Goal: Task Accomplishment & Management: Manage account settings

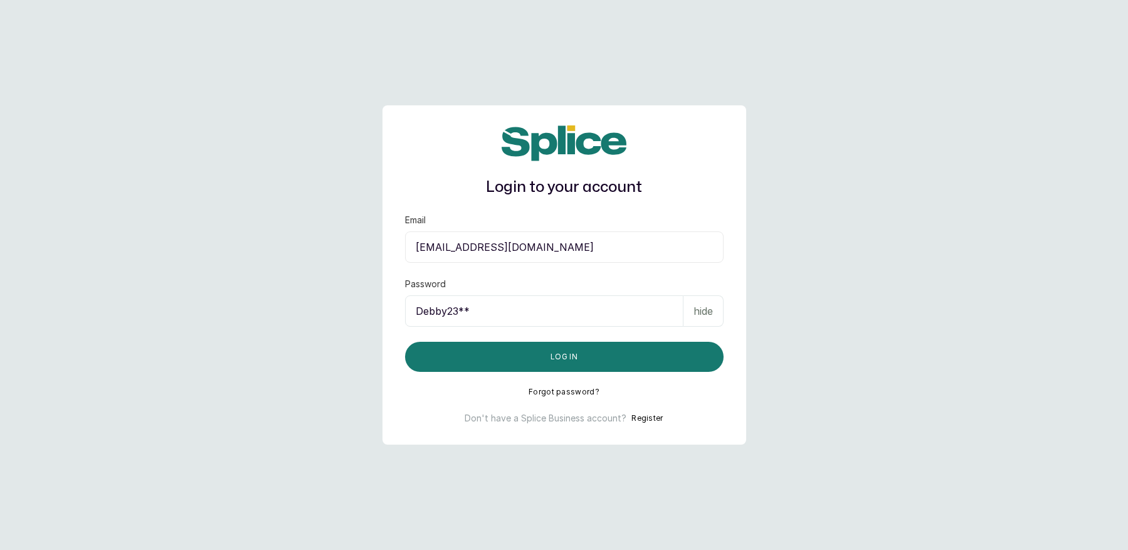
click at [556, 389] on button "Forgot password?" at bounding box center [564, 392] width 71 height 10
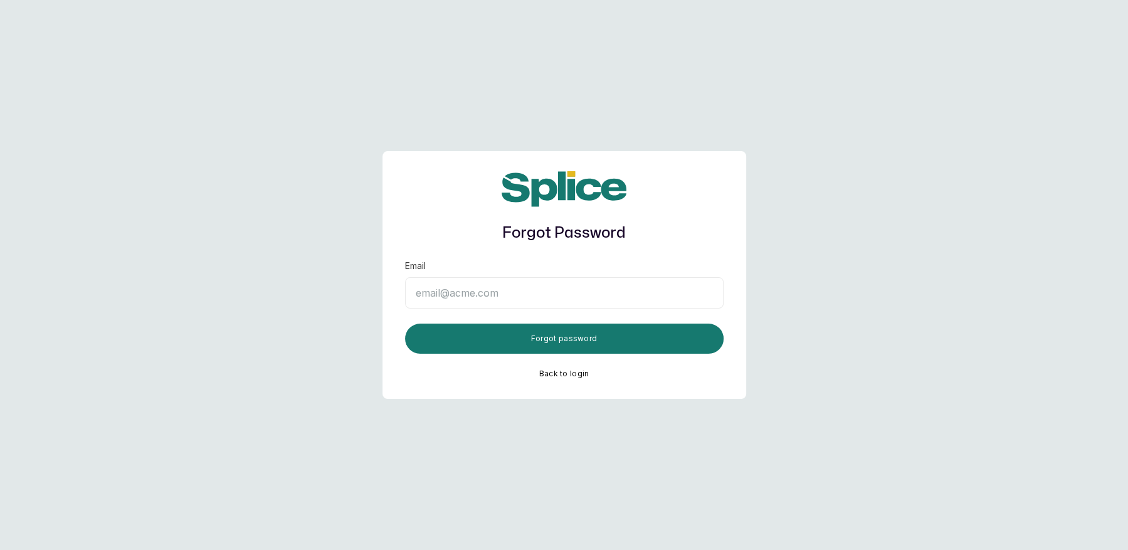
click at [453, 296] on input "Email" at bounding box center [564, 292] width 319 height 31
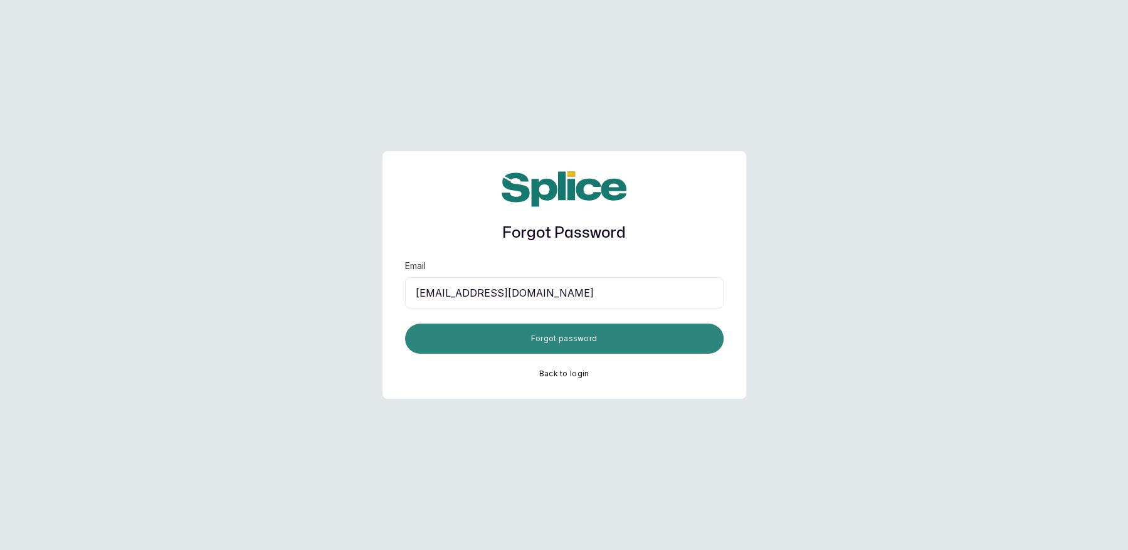
type input "temitope.orisabiyii@gmail.com"
click at [524, 344] on button "Forgot password" at bounding box center [564, 339] width 319 height 30
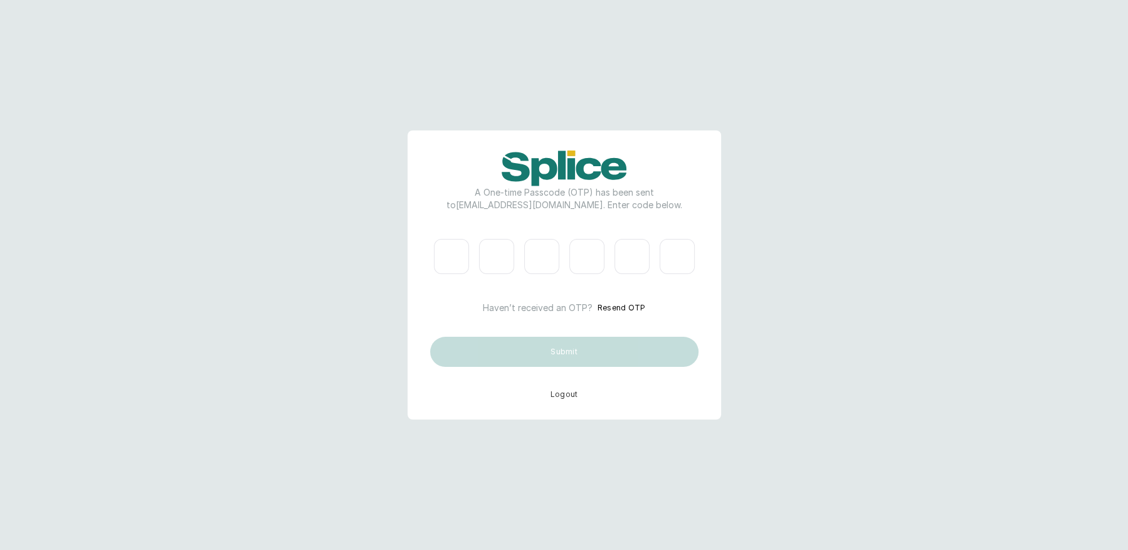
click at [457, 264] on input "Please enter verification code. Digit 1" at bounding box center [451, 256] width 35 height 35
type input "5"
type input "4"
type input "6"
type input "5"
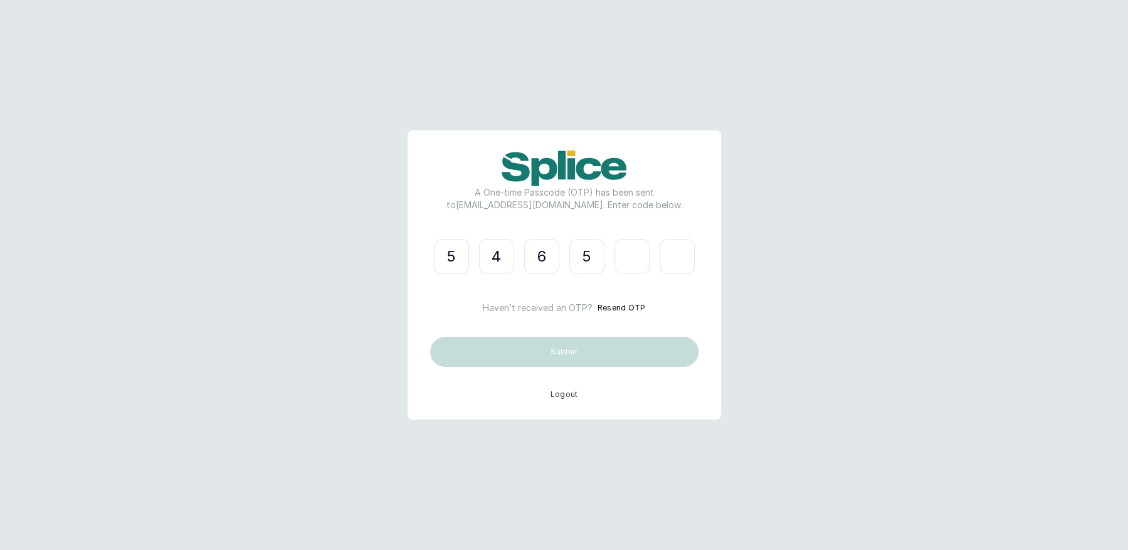
type input "9"
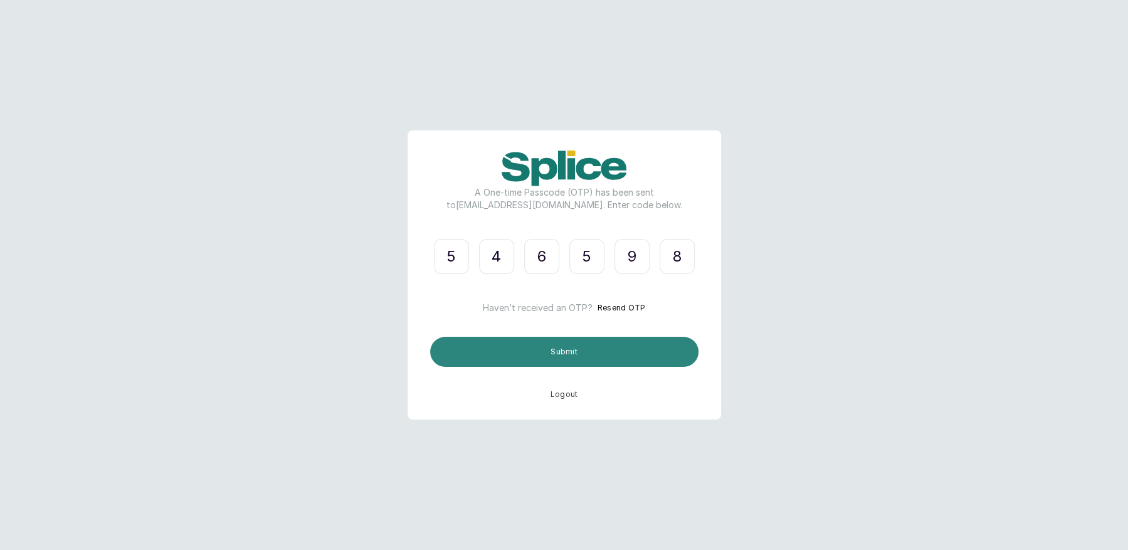
type input "8"
click at [577, 353] on button "Submit" at bounding box center [564, 352] width 268 height 30
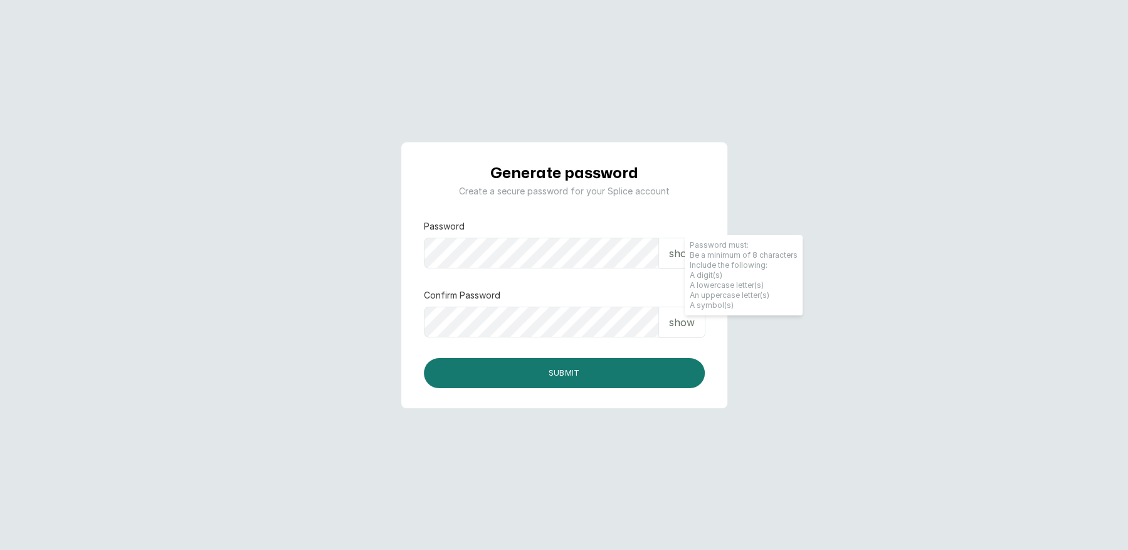
click at [665, 255] on div "show" at bounding box center [682, 253] width 46 height 31
click at [682, 318] on p "show" at bounding box center [682, 322] width 26 height 15
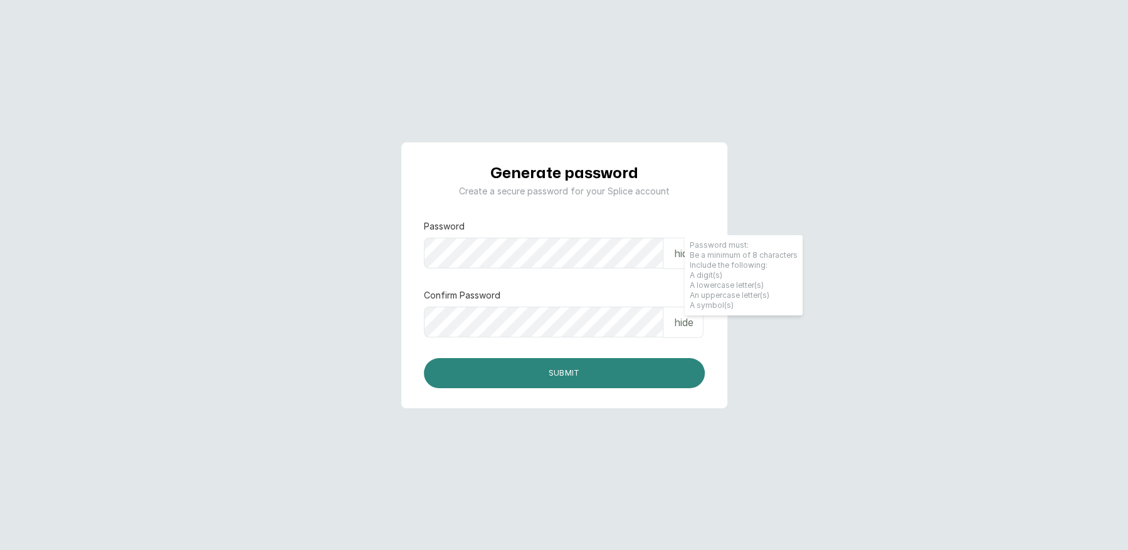
click at [569, 383] on button "Submit" at bounding box center [564, 373] width 281 height 30
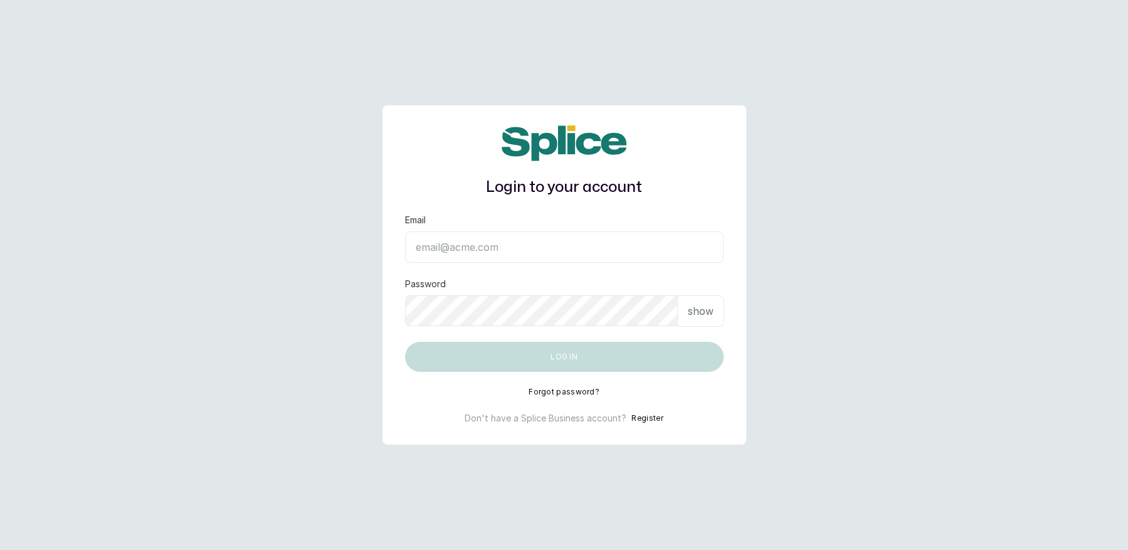
click at [450, 247] on input "Email" at bounding box center [564, 246] width 319 height 31
type input "temitope.orisabiyii@gmail.com"
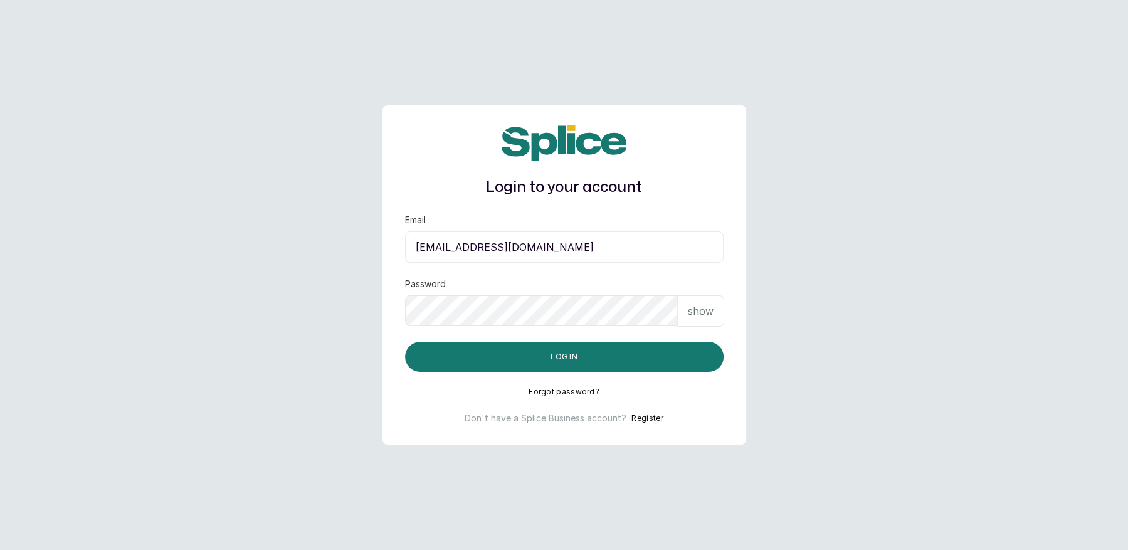
click at [704, 308] on p "show" at bounding box center [701, 311] width 26 height 15
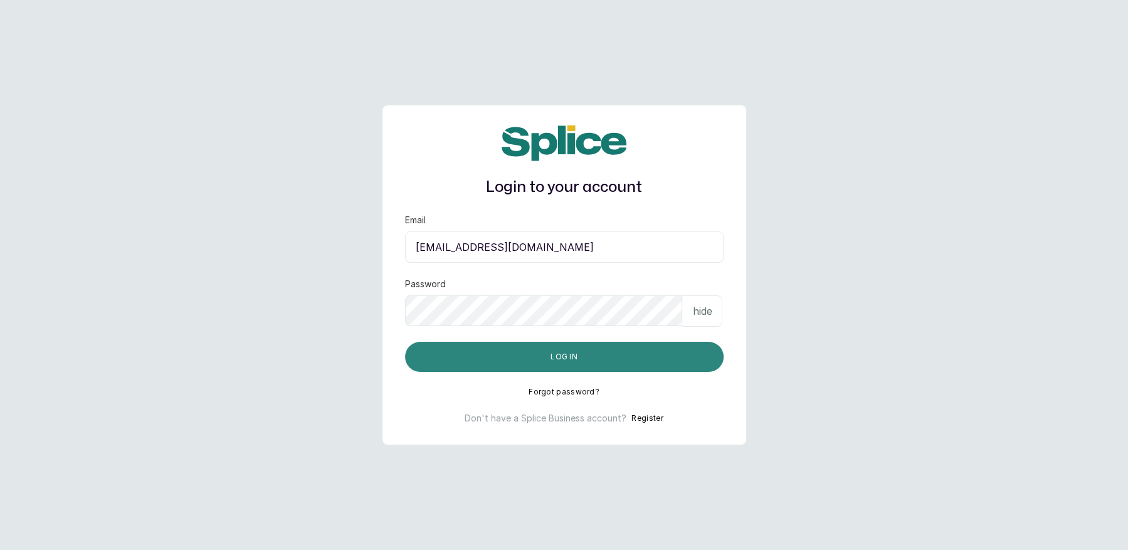
click at [554, 355] on button "Log in" at bounding box center [564, 357] width 319 height 30
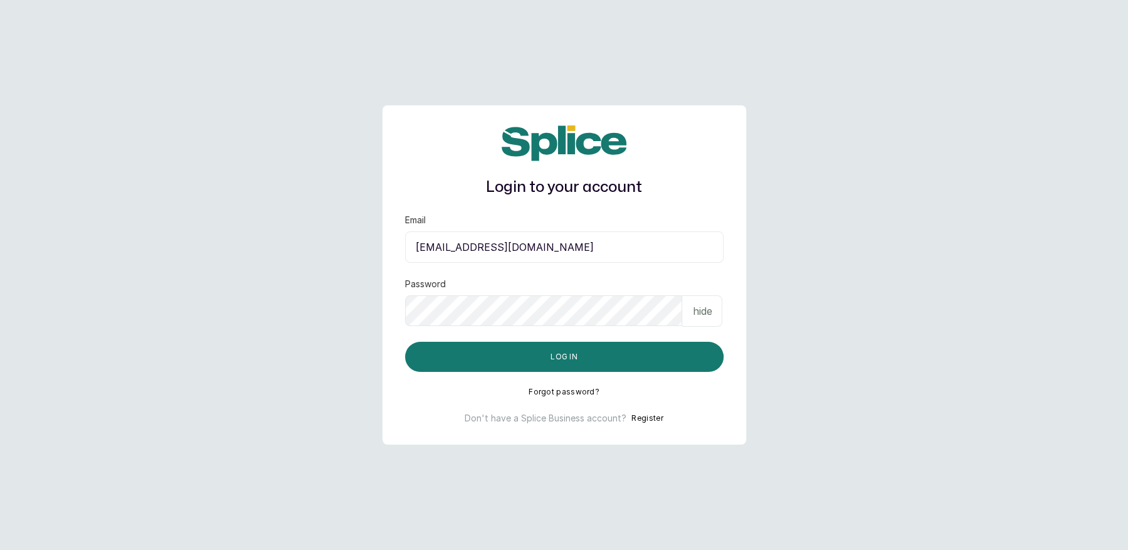
click at [532, 250] on input "temitope.orisabiyii@gmail.com" at bounding box center [564, 246] width 319 height 31
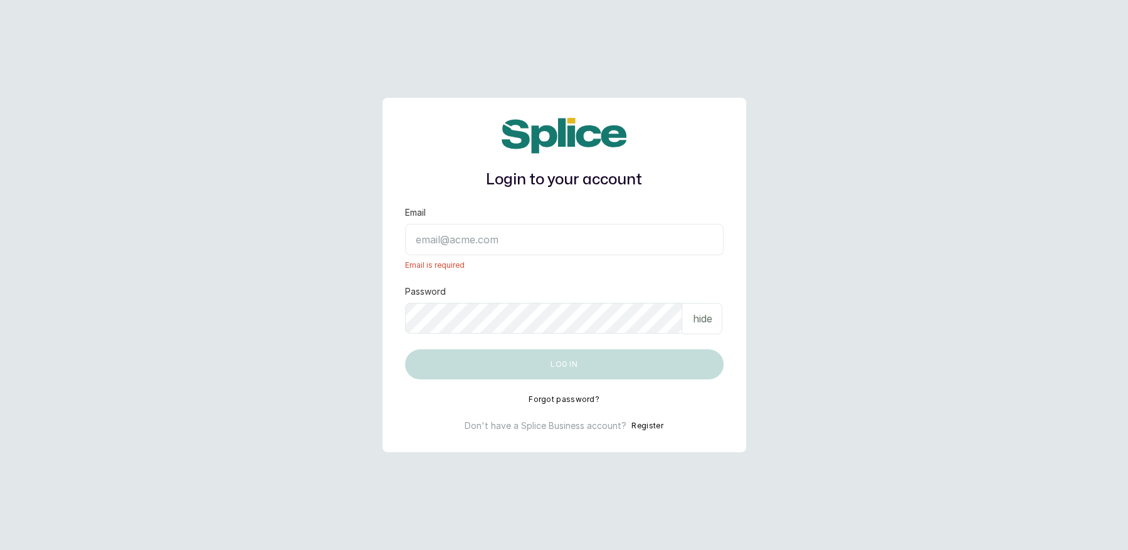
type input "layo@withsplice.com"
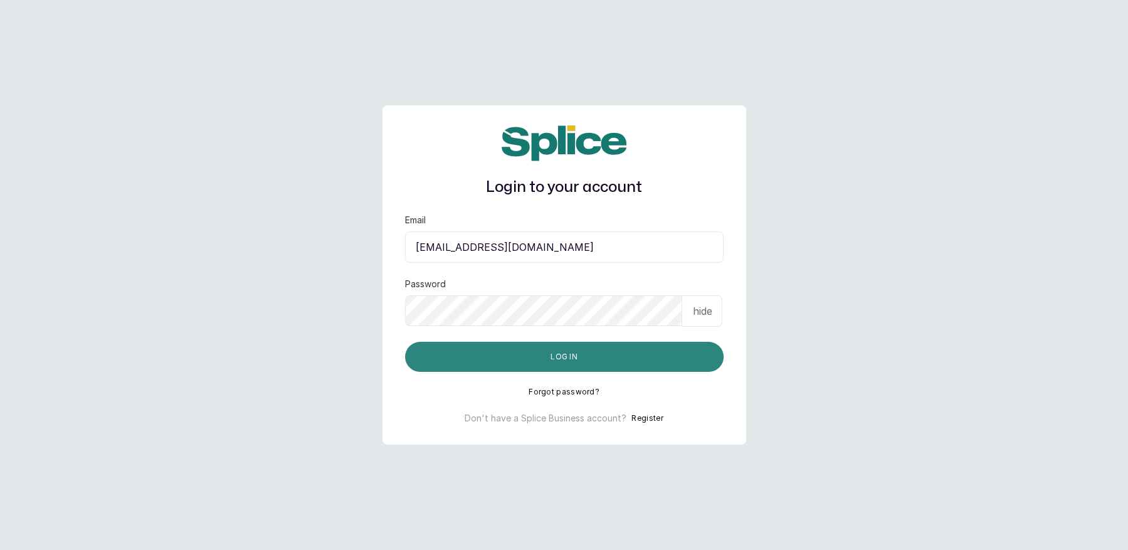
click at [557, 348] on button "Log in" at bounding box center [564, 357] width 319 height 30
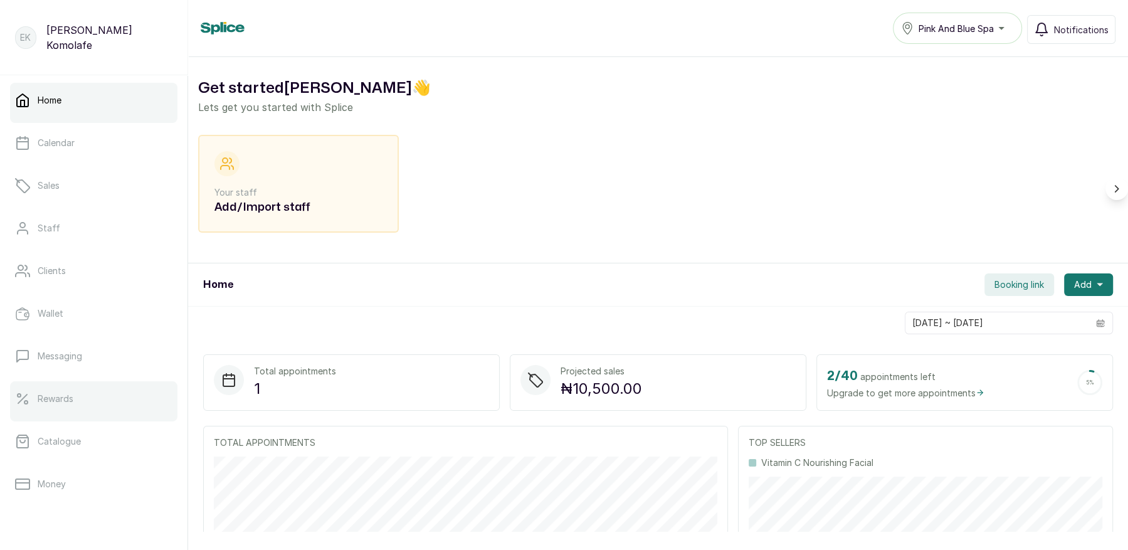
scroll to position [164, 0]
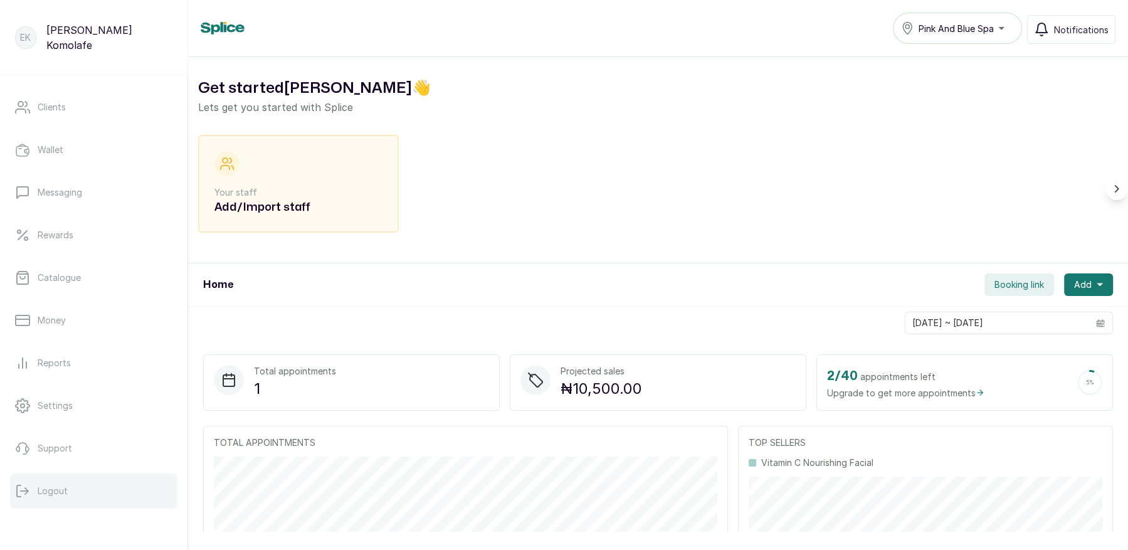
click at [53, 482] on button "Logout" at bounding box center [93, 490] width 167 height 35
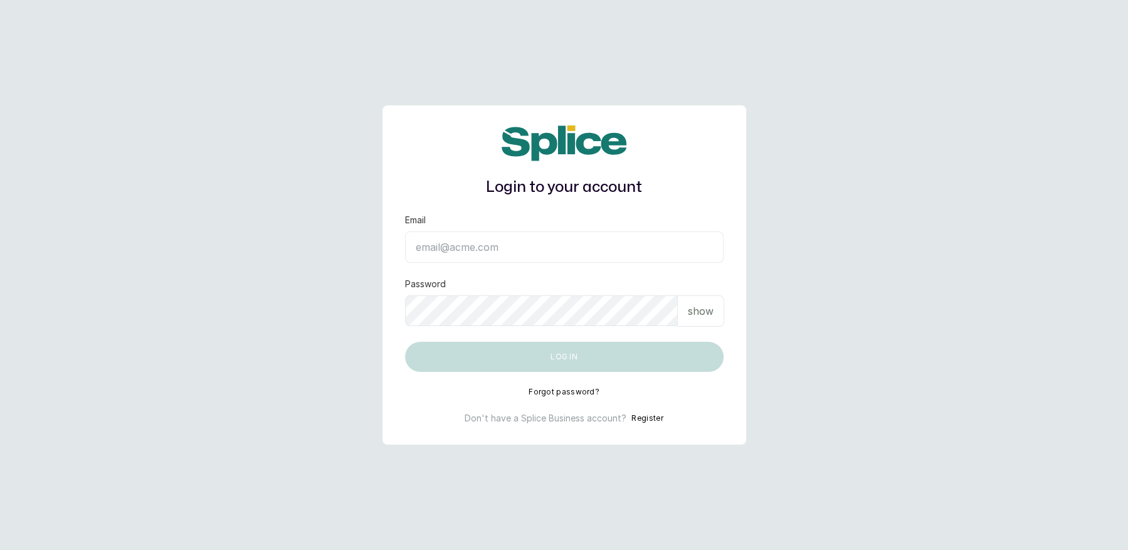
click at [469, 253] on input "Email" at bounding box center [564, 246] width 319 height 31
type input "temitopedeborah1234@gmail.com"
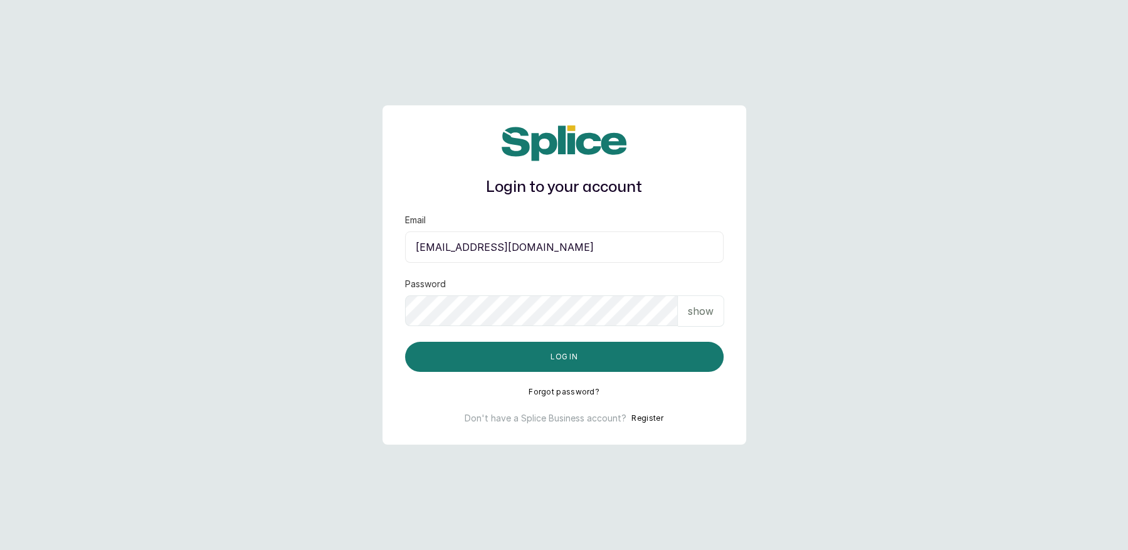
click at [692, 315] on p "show" at bounding box center [701, 311] width 26 height 15
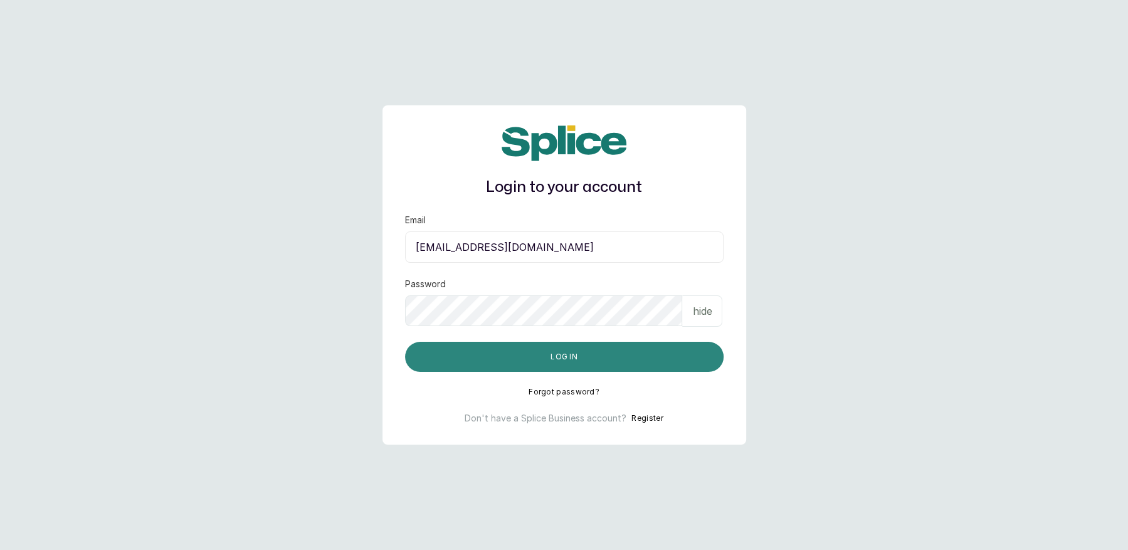
click at [559, 366] on button "Log in" at bounding box center [564, 357] width 319 height 30
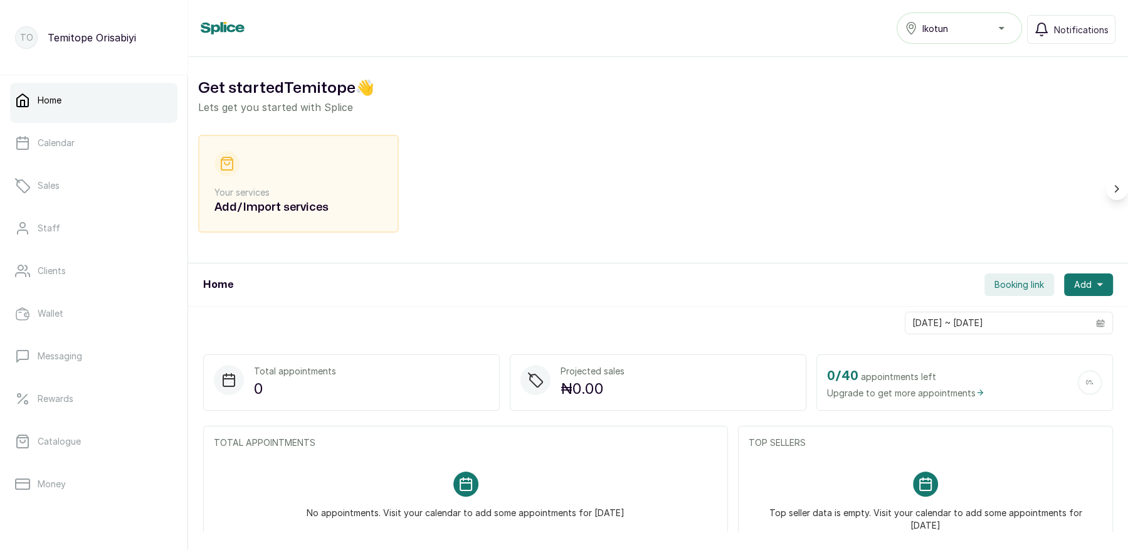
click at [967, 27] on div "Ikotun" at bounding box center [959, 28] width 109 height 15
click at [827, 23] on div "Home Ikotun Ikotun Notifications" at bounding box center [658, 28] width 915 height 31
click at [76, 241] on link "Staff" at bounding box center [93, 228] width 167 height 35
